Goal: Contribute content

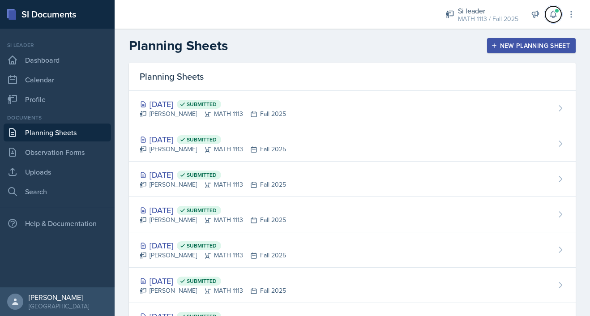
click at [558, 10] on span at bounding box center [556, 10] width 5 height 5
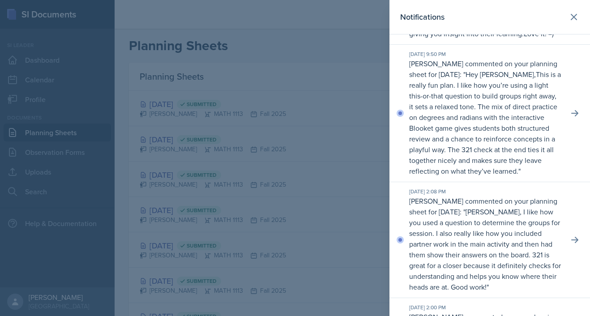
scroll to position [143, 0]
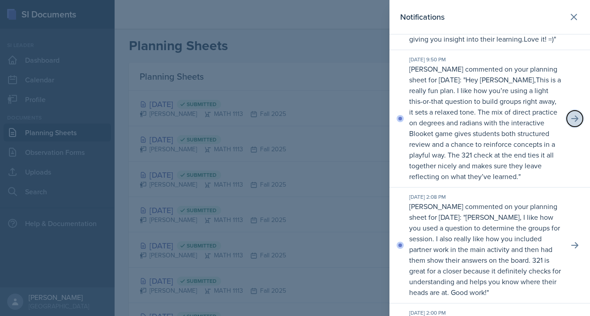
click at [573, 120] on icon at bounding box center [574, 118] width 9 height 9
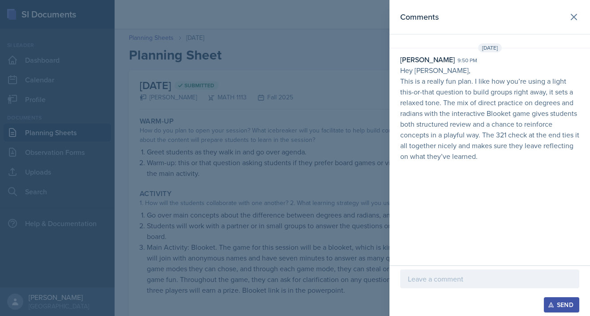
click at [436, 279] on p at bounding box center [490, 279] width 164 height 11
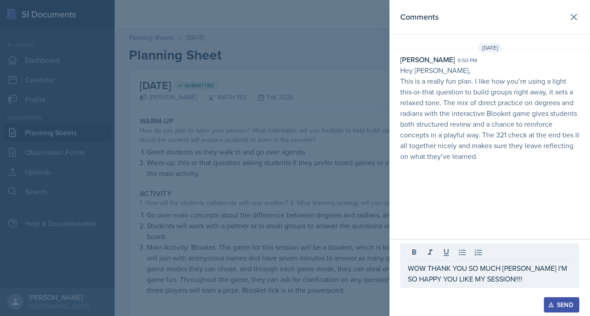
click at [551, 308] on div "Send" at bounding box center [562, 304] width 24 height 7
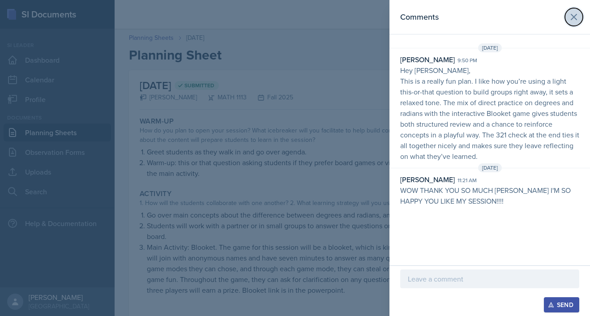
click at [577, 17] on icon at bounding box center [574, 17] width 11 height 11
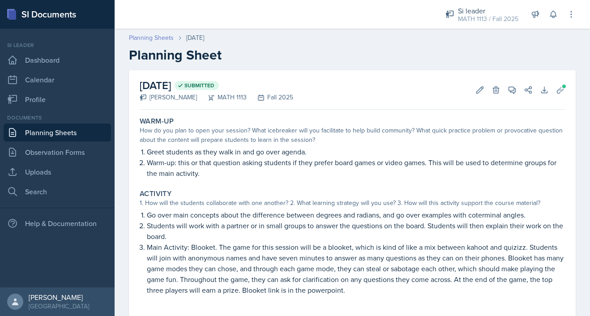
click at [161, 36] on link "Planning Sheets" at bounding box center [151, 37] width 45 height 9
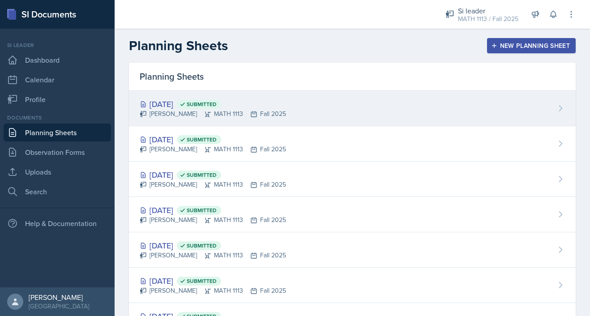
click at [412, 115] on div "[DATE] Submitted [PERSON_NAME] MATH 1113 Fall 2025" at bounding box center [352, 108] width 447 height 35
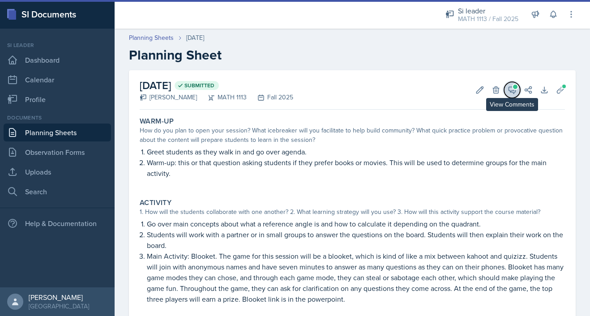
click at [510, 90] on icon at bounding box center [512, 90] width 7 height 7
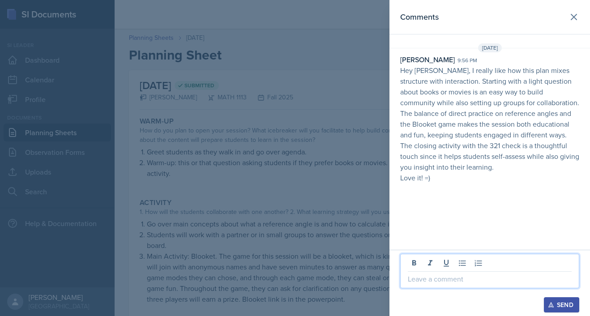
click at [446, 279] on p at bounding box center [490, 279] width 164 height 11
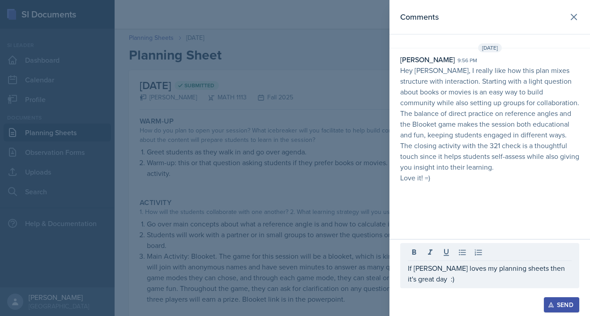
click at [566, 302] on div "Send" at bounding box center [562, 304] width 24 height 7
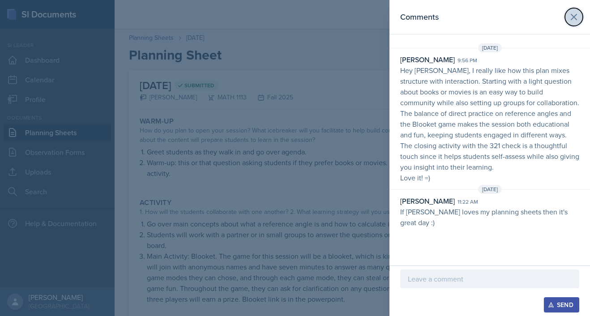
click at [576, 17] on icon at bounding box center [574, 17] width 11 height 11
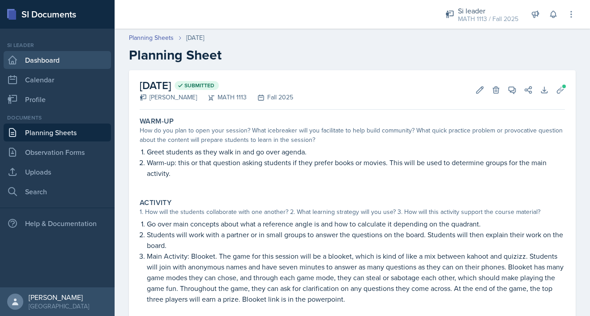
click at [32, 65] on link "Dashboard" at bounding box center [57, 60] width 107 height 18
